Goal: Information Seeking & Learning: Compare options

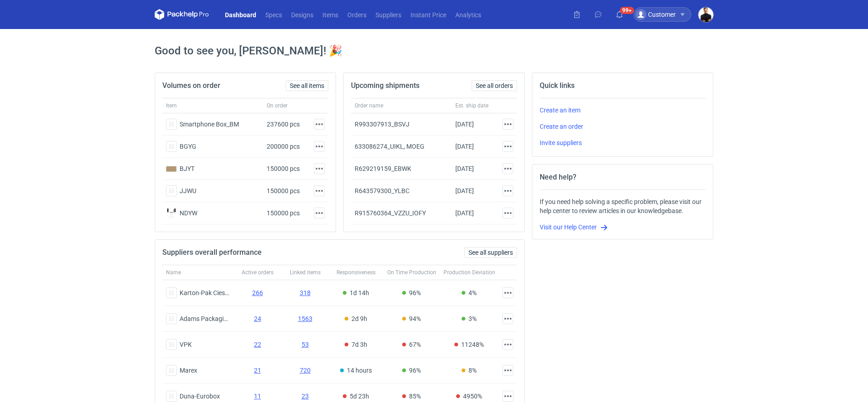
click at [679, 15] on div "Customer" at bounding box center [663, 14] width 58 height 15
click at [703, 9] on img "button" at bounding box center [706, 14] width 15 height 15
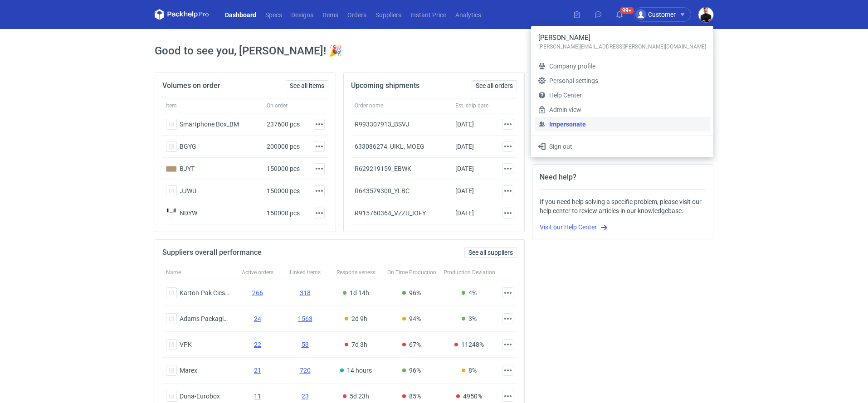
click at [642, 118] on link "Impersonate" at bounding box center [622, 124] width 175 height 15
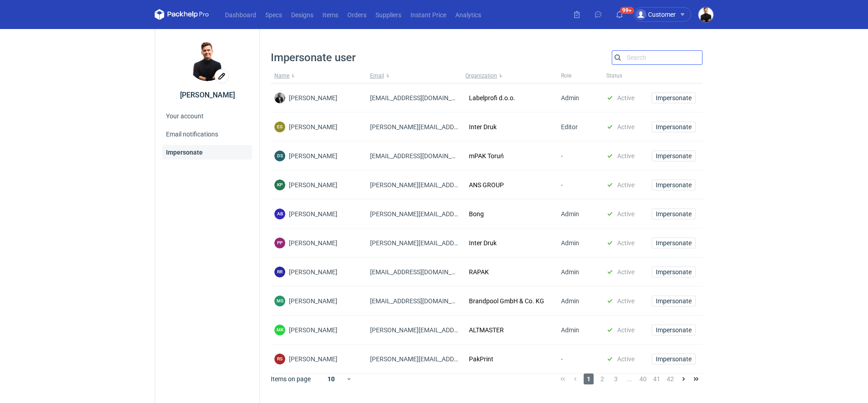
click at [632, 57] on input "Search" at bounding box center [657, 57] width 90 height 11
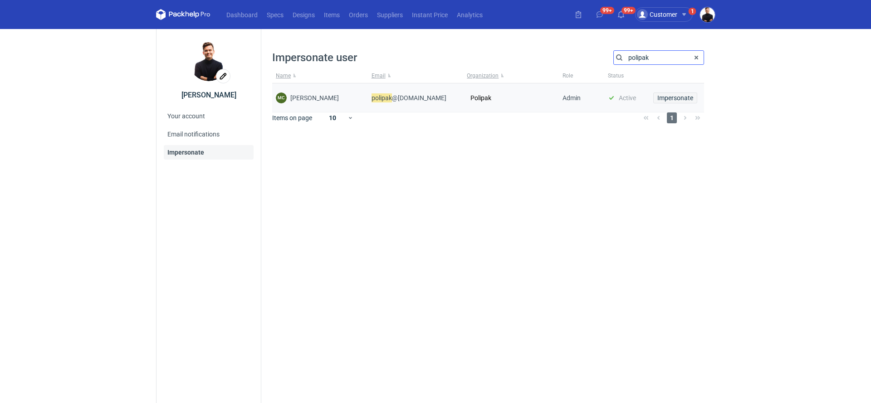
type input "polipak"
click at [668, 97] on span "Impersonate" at bounding box center [675, 98] width 36 height 6
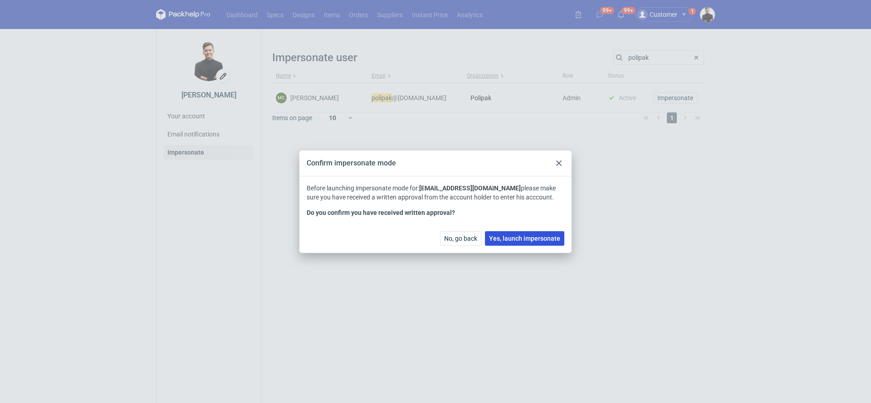
click at [517, 236] on span "Yes, launch impersonate" at bounding box center [524, 238] width 71 height 6
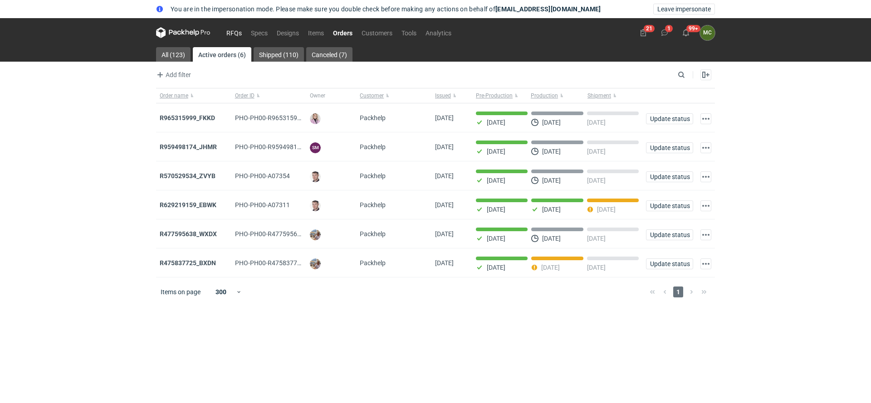
click at [229, 30] on link "RFQs" at bounding box center [234, 32] width 24 height 11
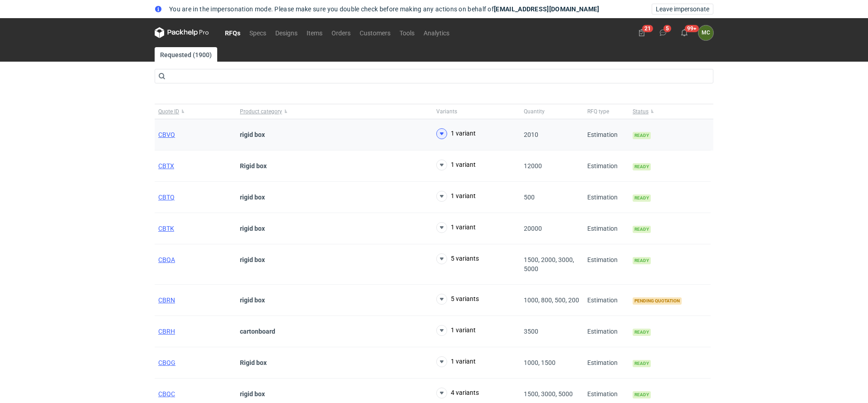
click at [440, 131] on icon at bounding box center [441, 133] width 11 height 11
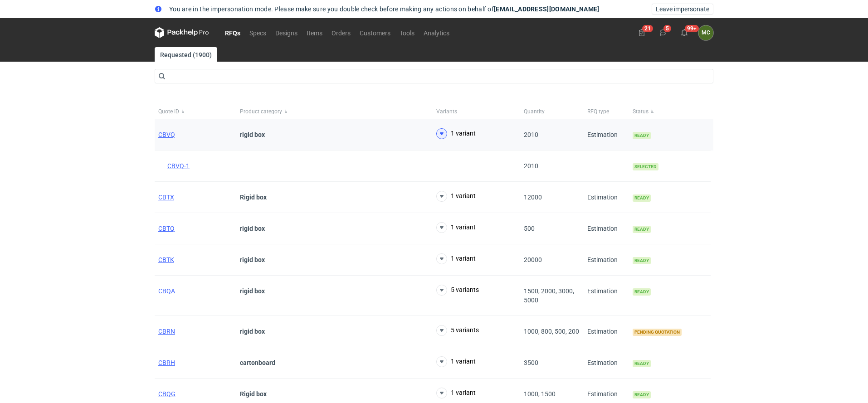
click at [440, 131] on icon at bounding box center [441, 133] width 11 height 11
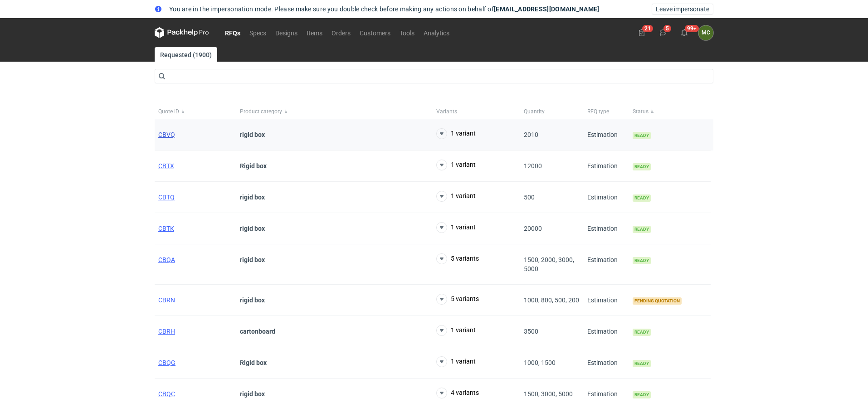
click at [169, 136] on span "CBVQ" at bounding box center [166, 134] width 17 height 7
click at [171, 167] on span "CBTX" at bounding box center [166, 165] width 16 height 7
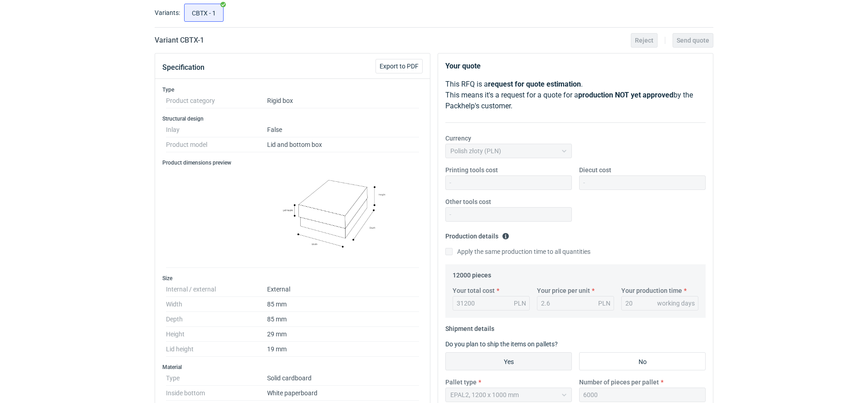
scroll to position [70, 0]
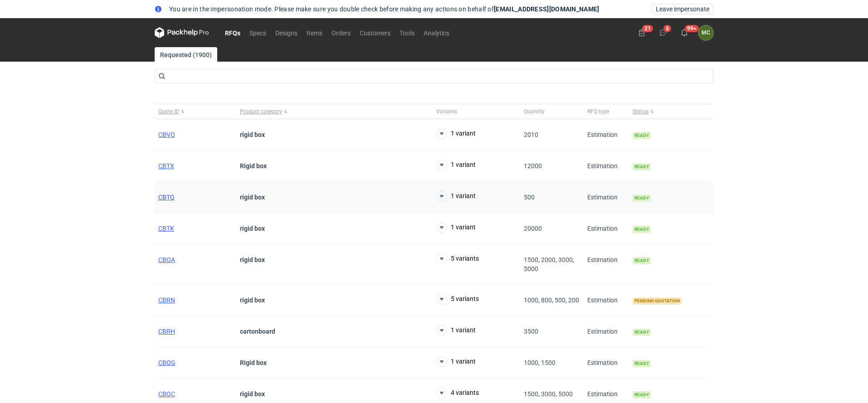
click at [164, 194] on span "CBTQ" at bounding box center [166, 197] width 16 height 7
click at [165, 226] on span "CBTK" at bounding box center [166, 228] width 16 height 7
click at [165, 229] on span "CBTK" at bounding box center [166, 228] width 16 height 7
click at [172, 261] on span "CBQA" at bounding box center [166, 259] width 17 height 7
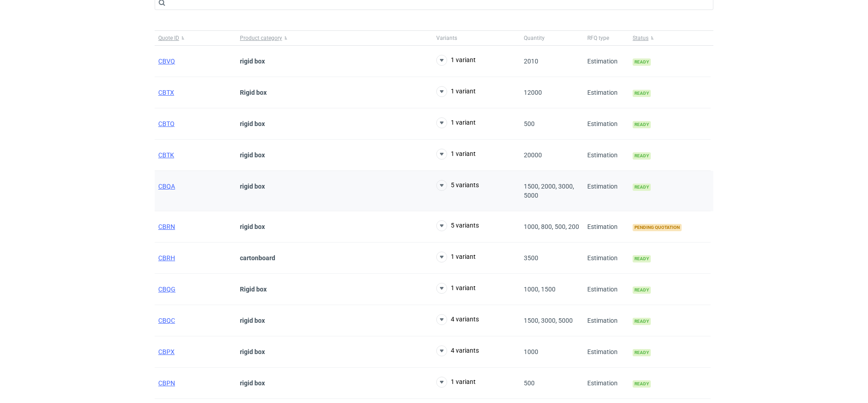
scroll to position [77, 0]
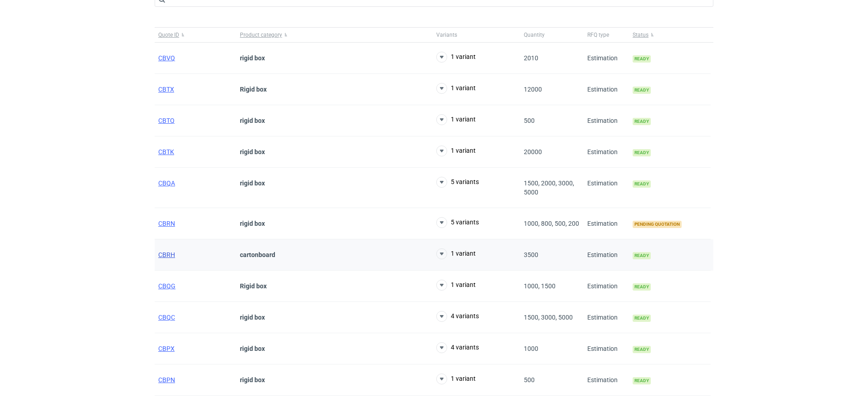
click at [168, 251] on span "CBRH" at bounding box center [166, 254] width 17 height 7
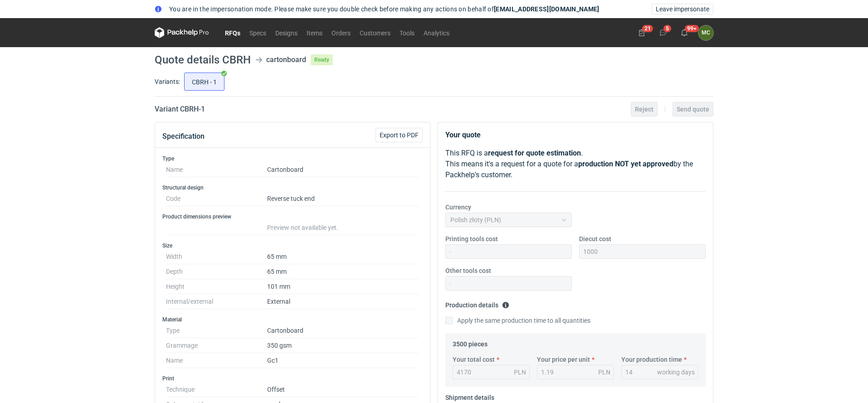
scroll to position [69, 0]
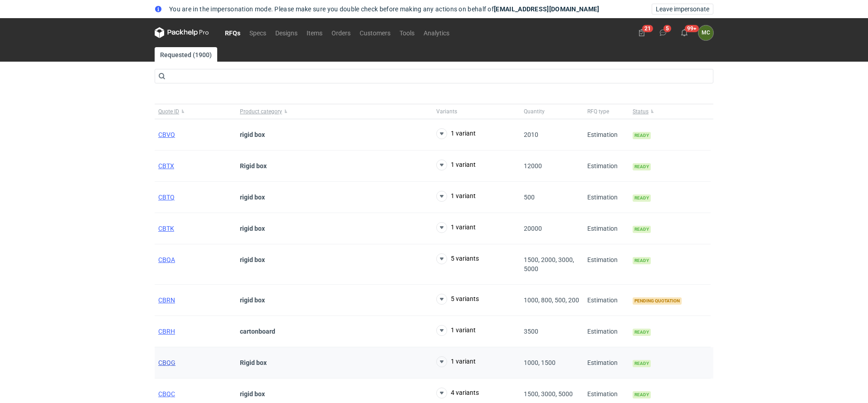
click at [160, 361] on span "CBQG" at bounding box center [166, 362] width 17 height 7
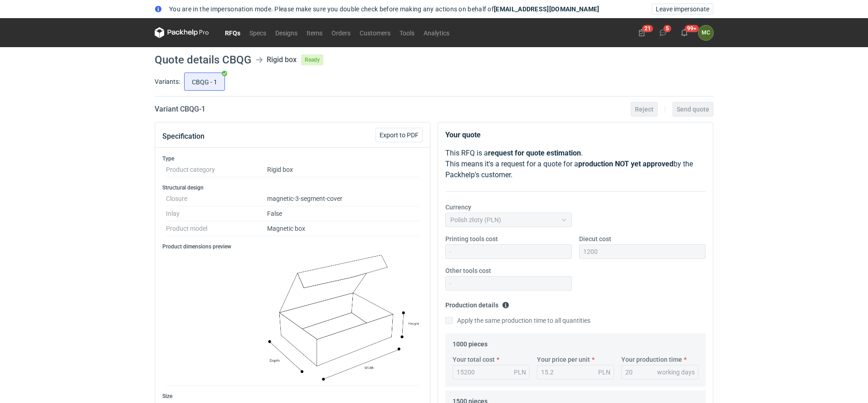
scroll to position [11, 0]
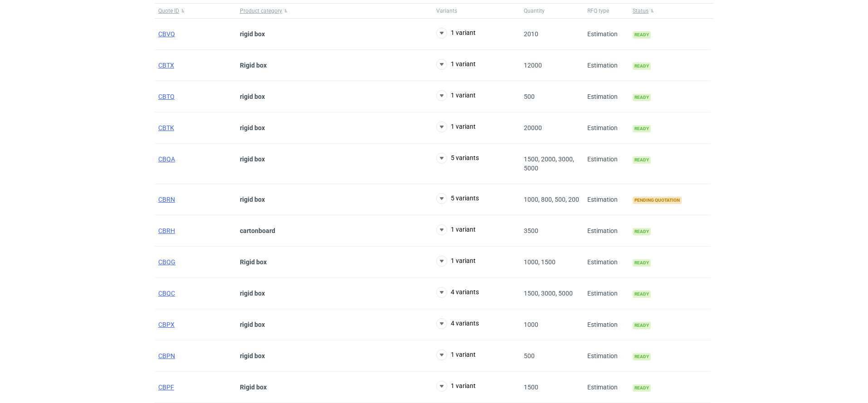
scroll to position [104, 0]
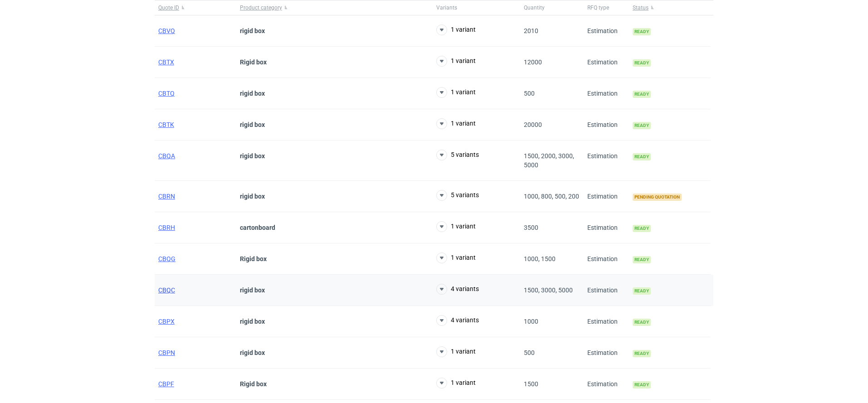
click at [165, 287] on span "CBQC" at bounding box center [166, 290] width 17 height 7
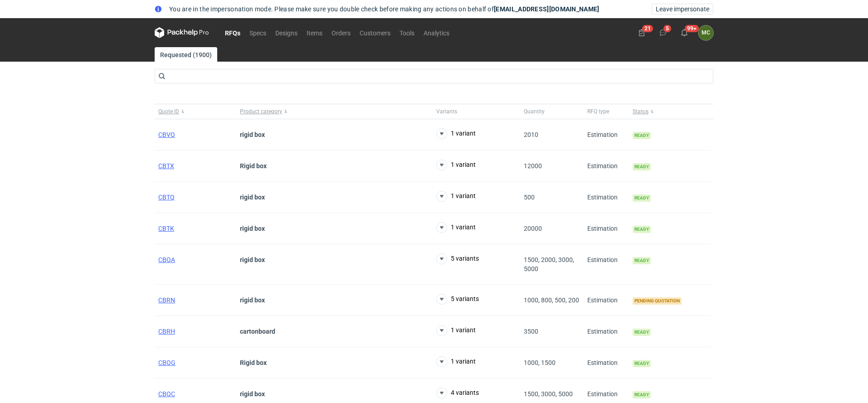
scroll to position [55, 0]
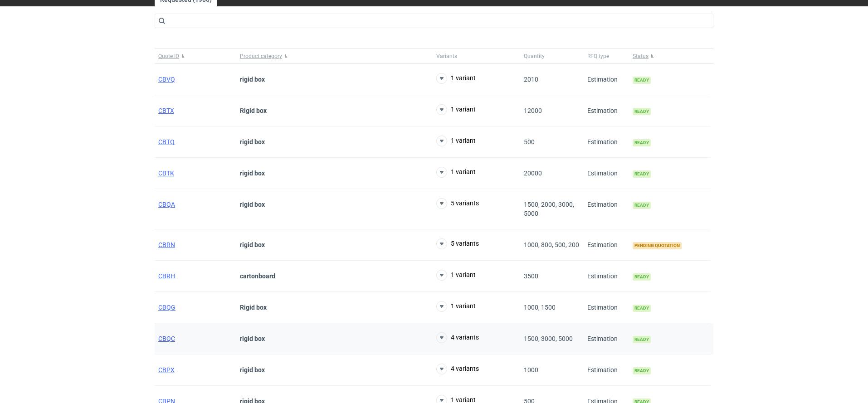
click at [161, 337] on span "CBQC" at bounding box center [166, 338] width 17 height 7
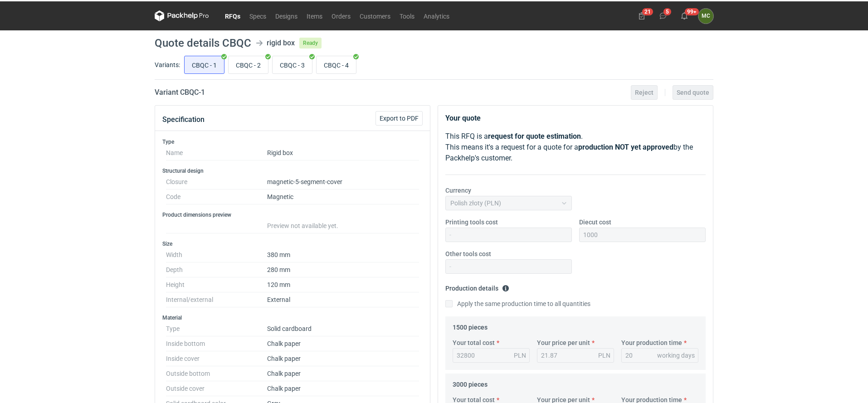
scroll to position [19, 0]
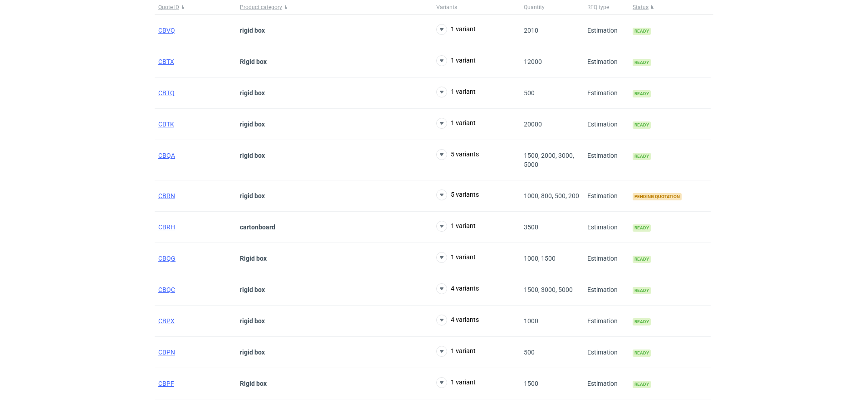
scroll to position [106, 0]
click at [171, 318] on span "CBPX" at bounding box center [166, 319] width 16 height 7
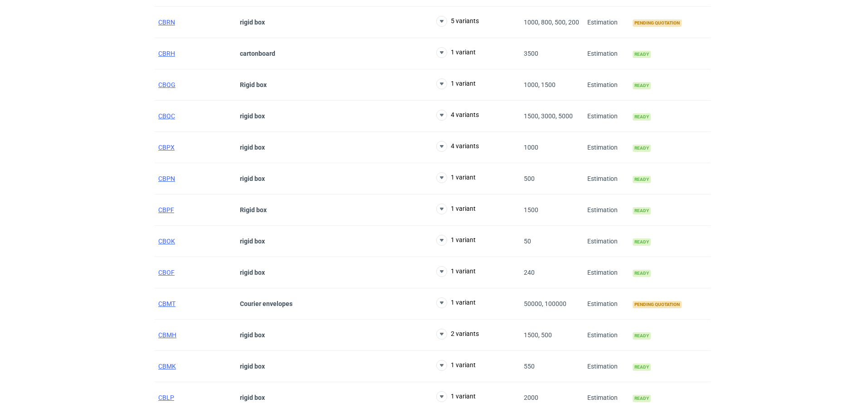
scroll to position [279, 0]
click at [165, 175] on span "CBPN" at bounding box center [166, 178] width 17 height 7
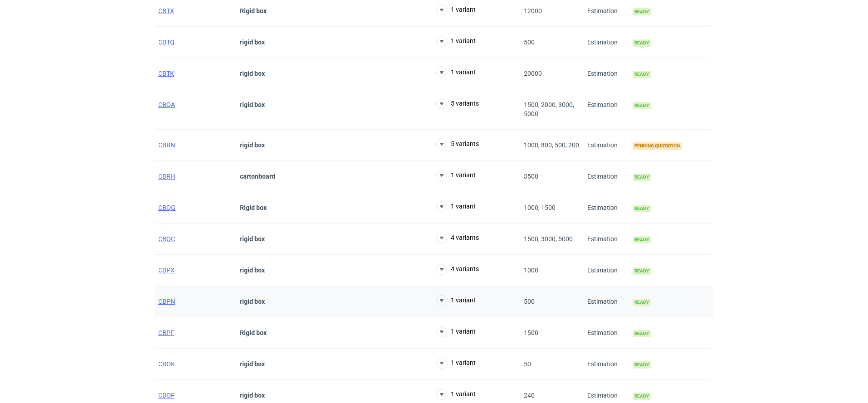
scroll to position [157, 0]
click at [161, 328] on span "CBPF" at bounding box center [166, 331] width 16 height 7
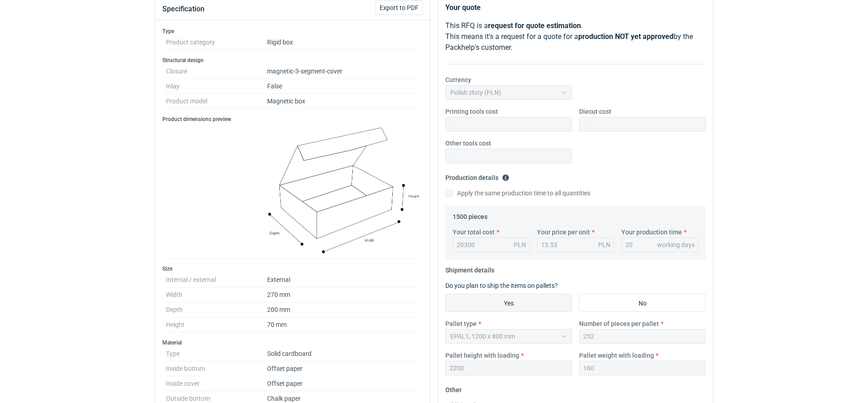
scroll to position [146, 0]
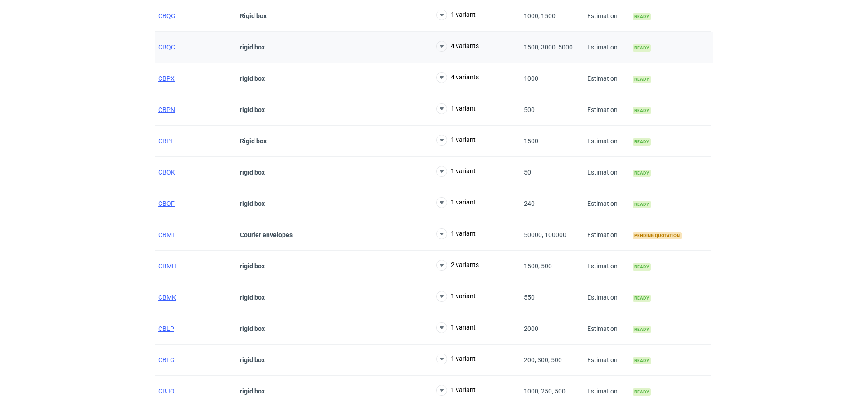
scroll to position [410, 0]
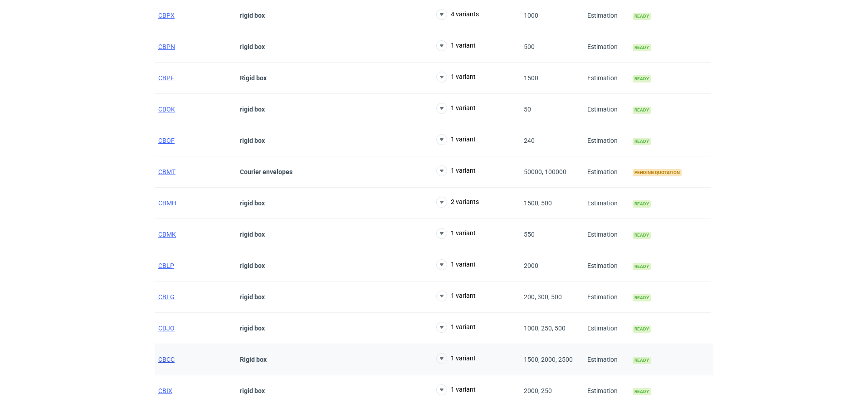
click at [168, 356] on span "CBCC" at bounding box center [166, 359] width 16 height 7
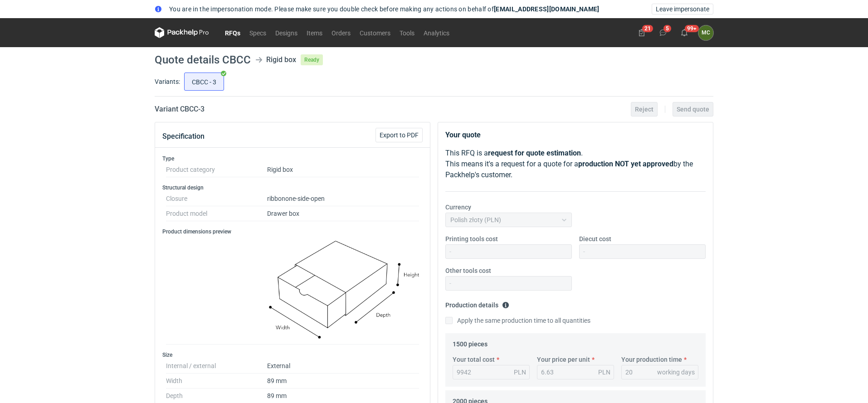
scroll to position [236, 0]
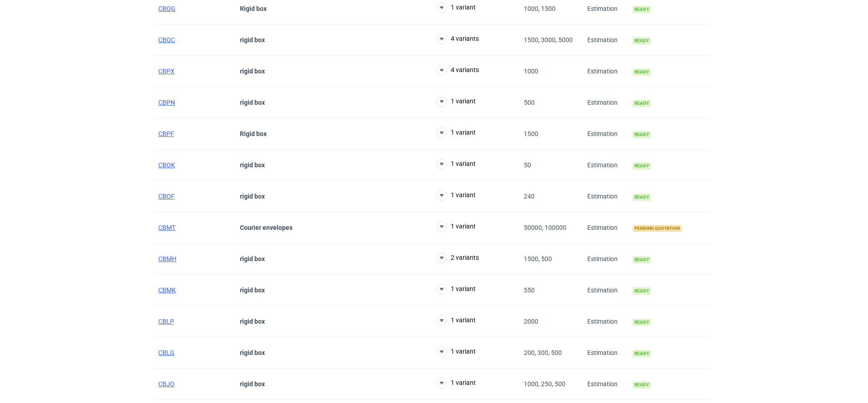
scroll to position [443, 0]
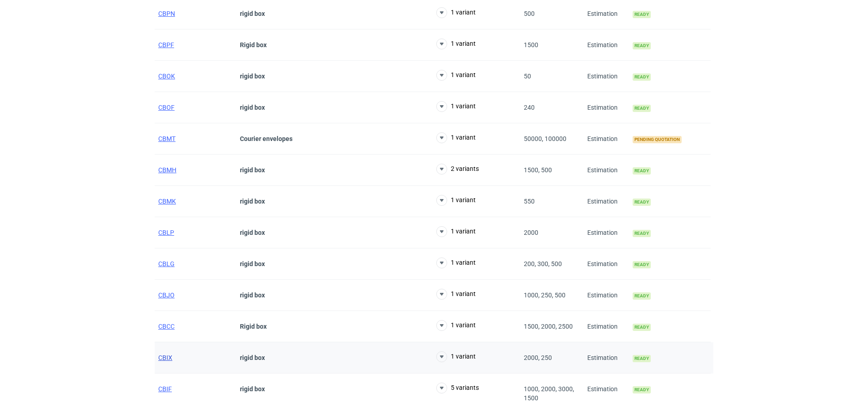
click at [168, 355] on span "CBIX" at bounding box center [165, 357] width 14 height 7
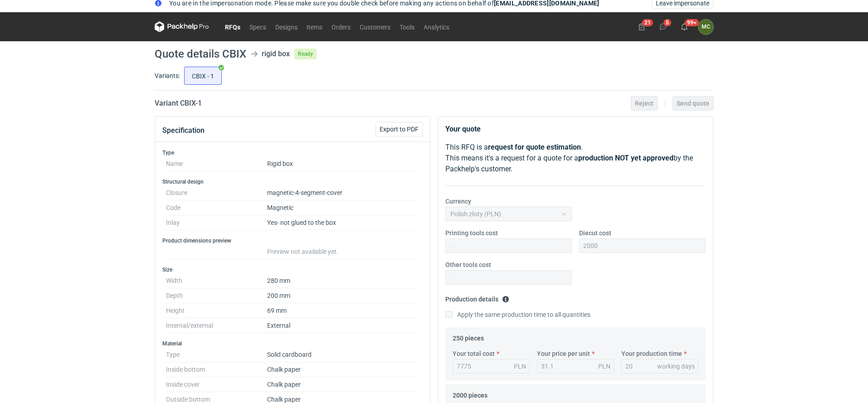
scroll to position [6, 0]
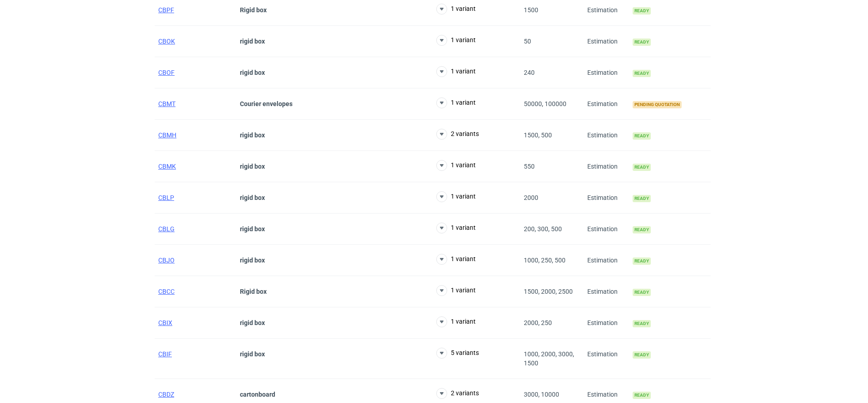
scroll to position [499, 0]
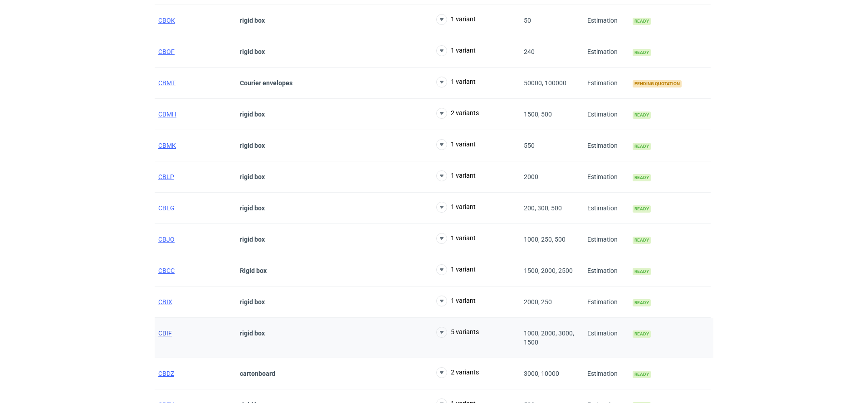
click at [165, 330] on span "CBIF" at bounding box center [165, 333] width 14 height 7
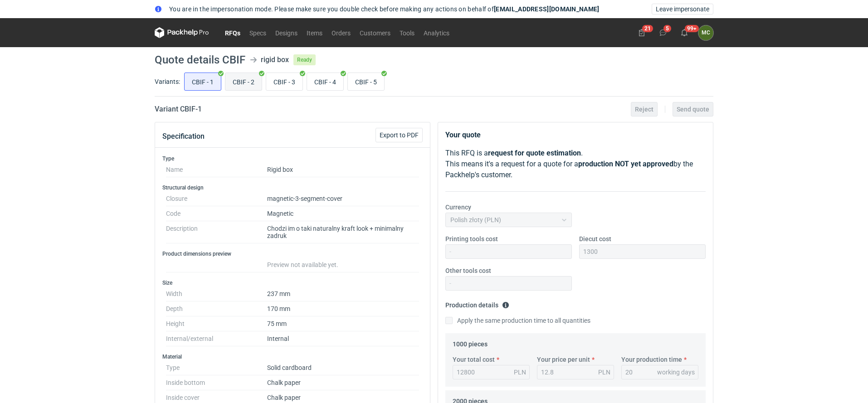
click at [236, 81] on input "CBIF - 2" at bounding box center [243, 81] width 36 height 17
radio input "true"
click at [284, 88] on input "CBIF - 3" at bounding box center [284, 81] width 36 height 17
radio input "true"
click at [357, 194] on dd "magnetic-3-segment-cover" at bounding box center [343, 198] width 152 height 15
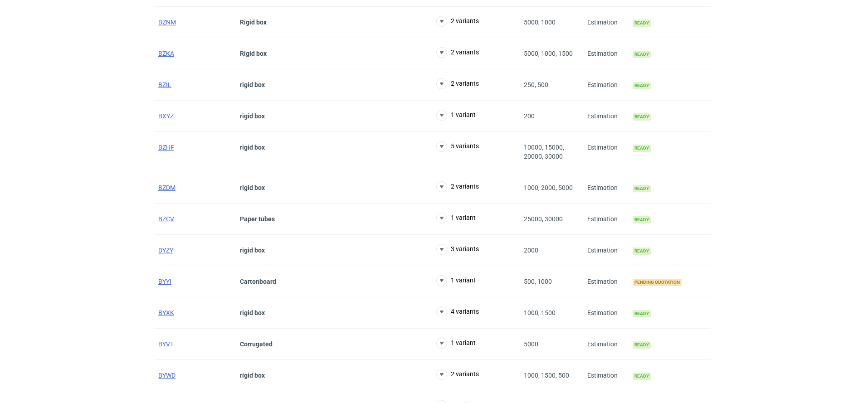
scroll to position [627, 0]
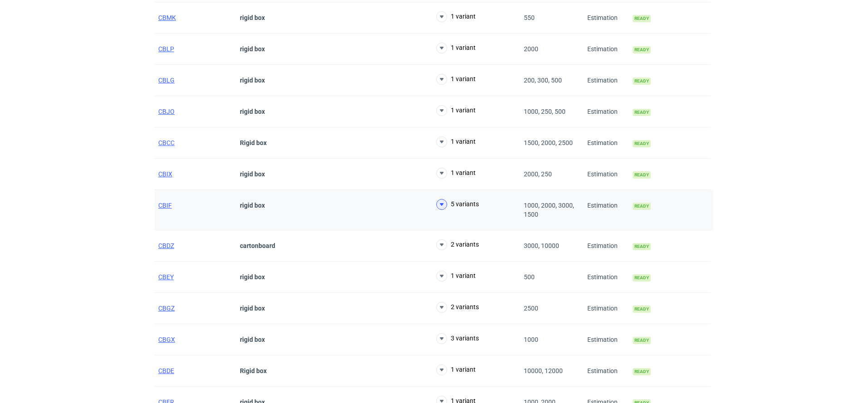
click at [445, 199] on icon at bounding box center [441, 204] width 11 height 11
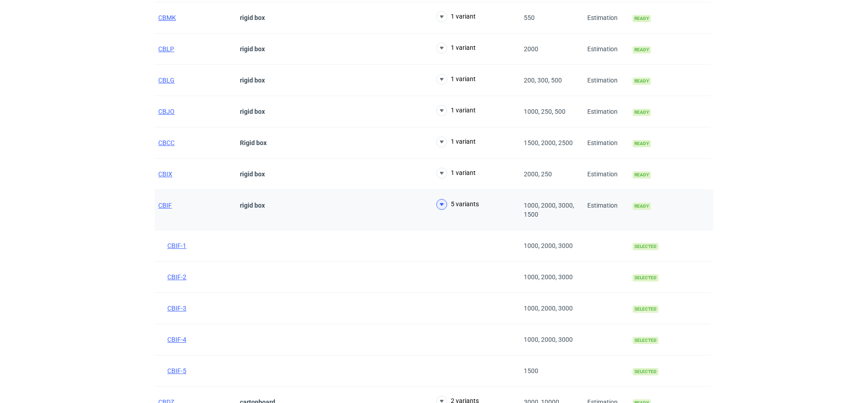
click at [445, 199] on icon at bounding box center [441, 204] width 11 height 11
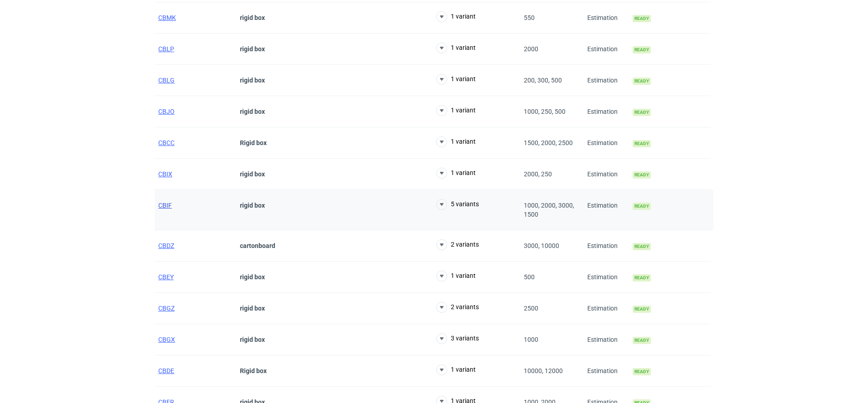
click at [164, 202] on span "CBIF" at bounding box center [165, 205] width 14 height 7
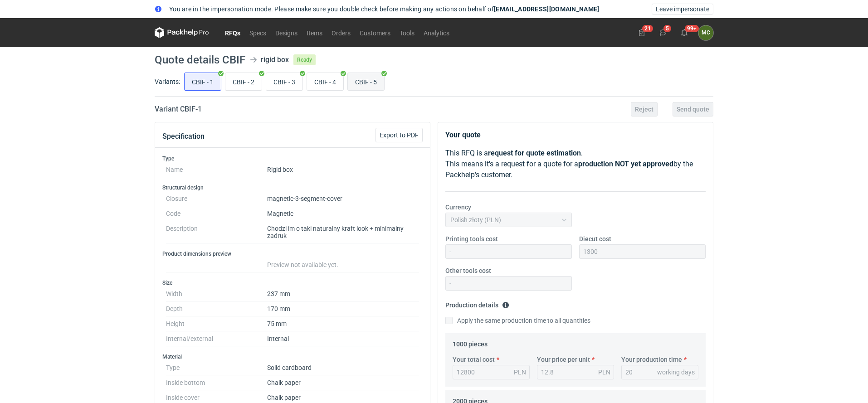
click at [359, 85] on input "CBIF - 5" at bounding box center [366, 81] width 36 height 17
radio input "true"
click at [334, 83] on input "CBIF - 4" at bounding box center [325, 81] width 36 height 17
radio input "true"
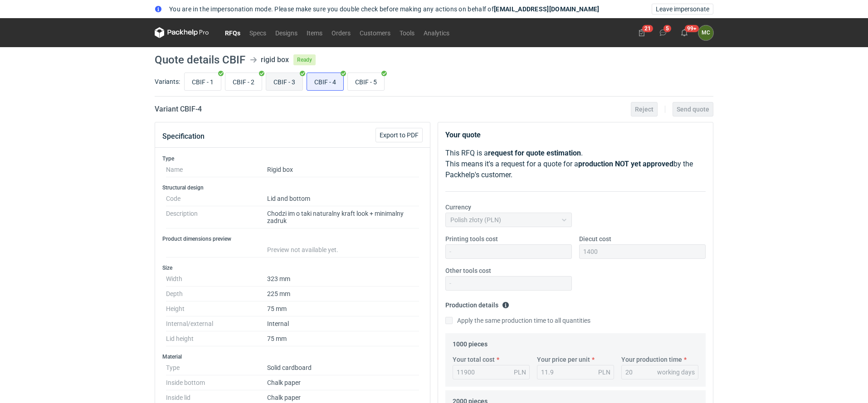
click at [274, 79] on input "CBIF - 3" at bounding box center [284, 81] width 36 height 17
radio input "true"
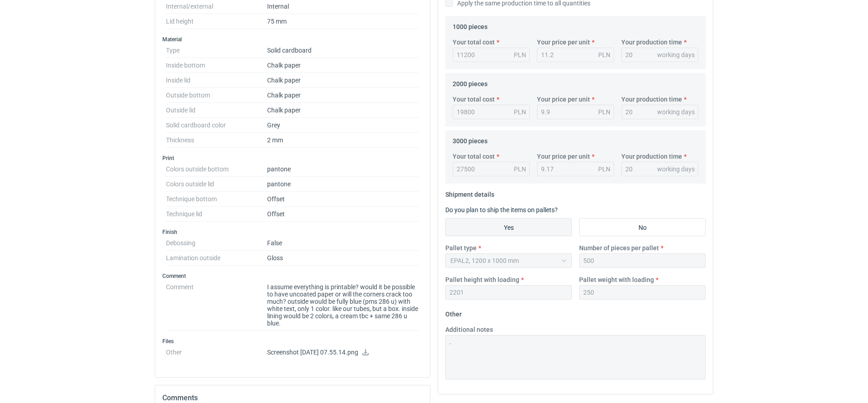
scroll to position [319, 0]
